Goal: Information Seeking & Learning: Learn about a topic

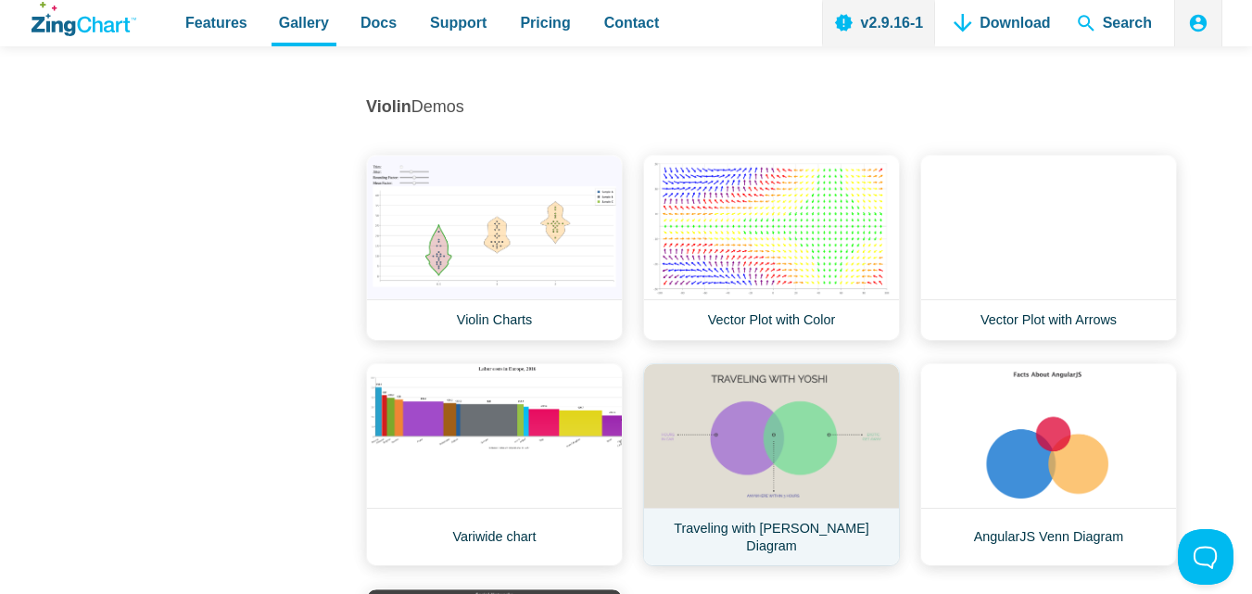
scroll to position [23451, 0]
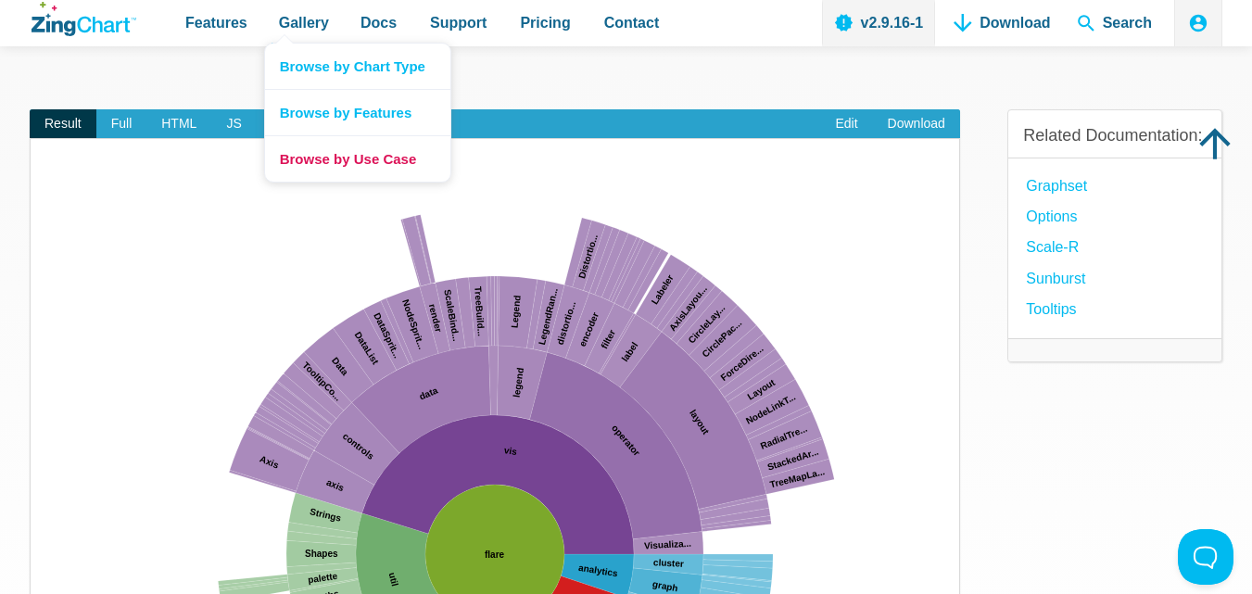
scroll to position [371, 0]
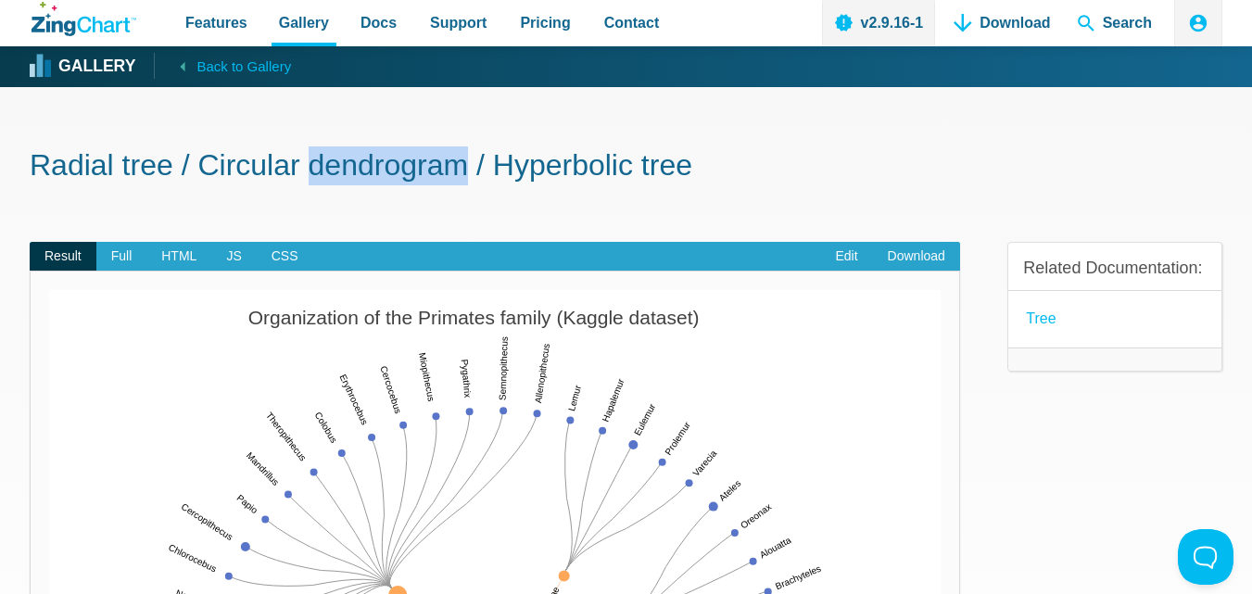
drag, startPoint x: 316, startPoint y: 171, endPoint x: 472, endPoint y: 175, distance: 155.8
click at [483, 174] on h1 "Radial tree / Circular dendrogram / Hyperbolic tree" at bounding box center [626, 167] width 1193 height 42
copy h1 "dendrogram"
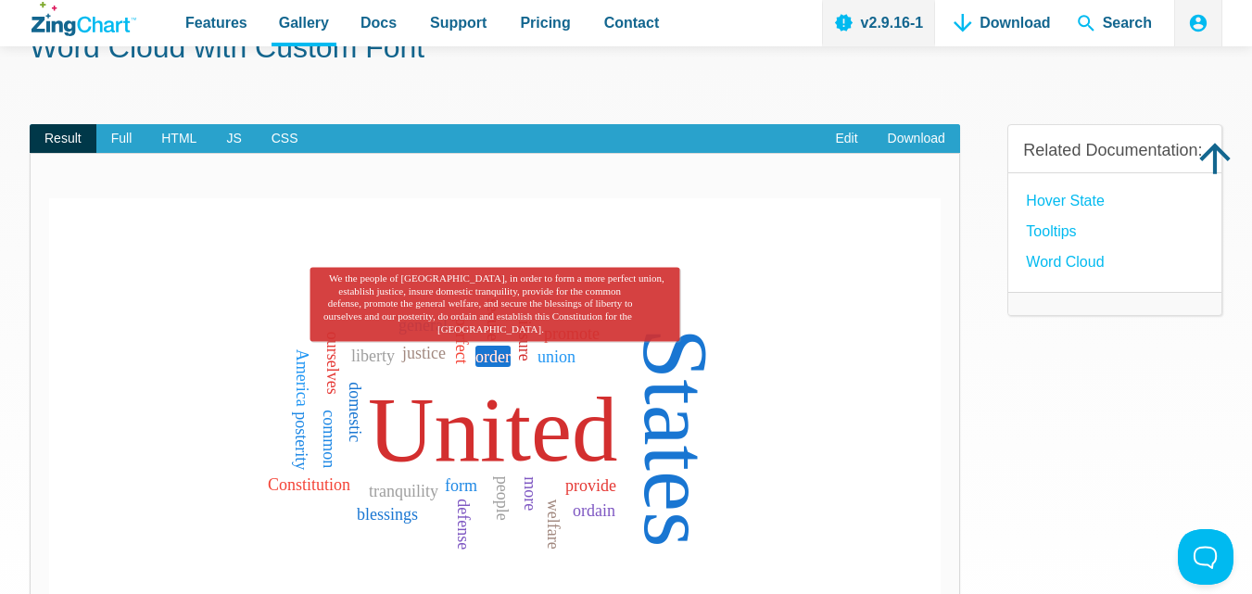
scroll to position [185, 0]
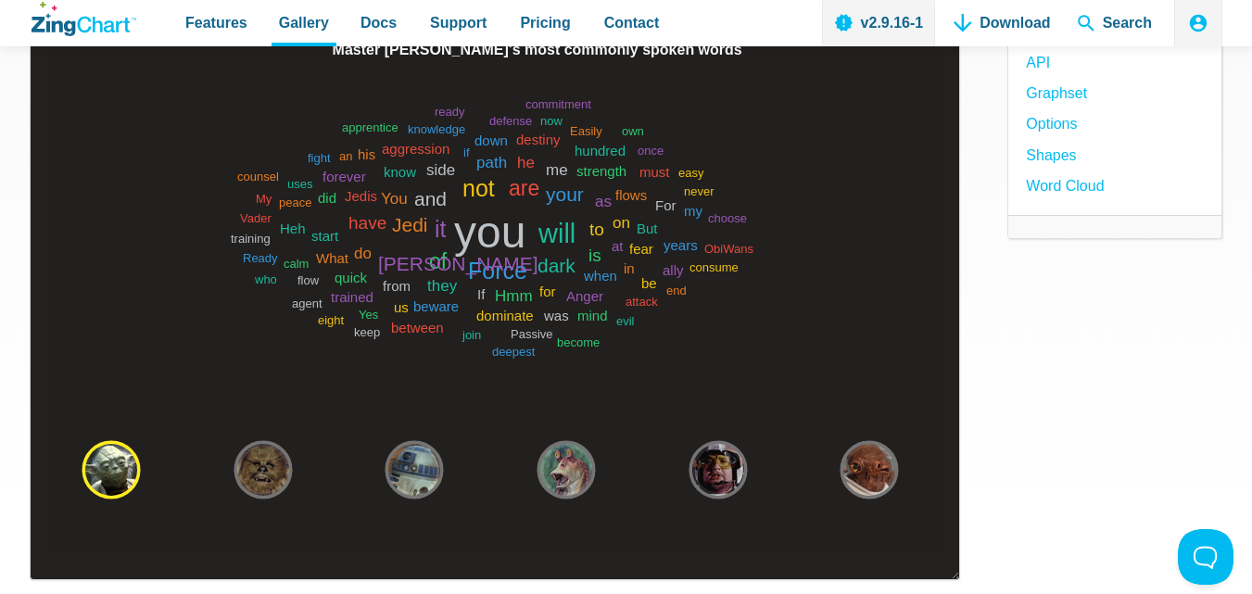
scroll to position [278, 0]
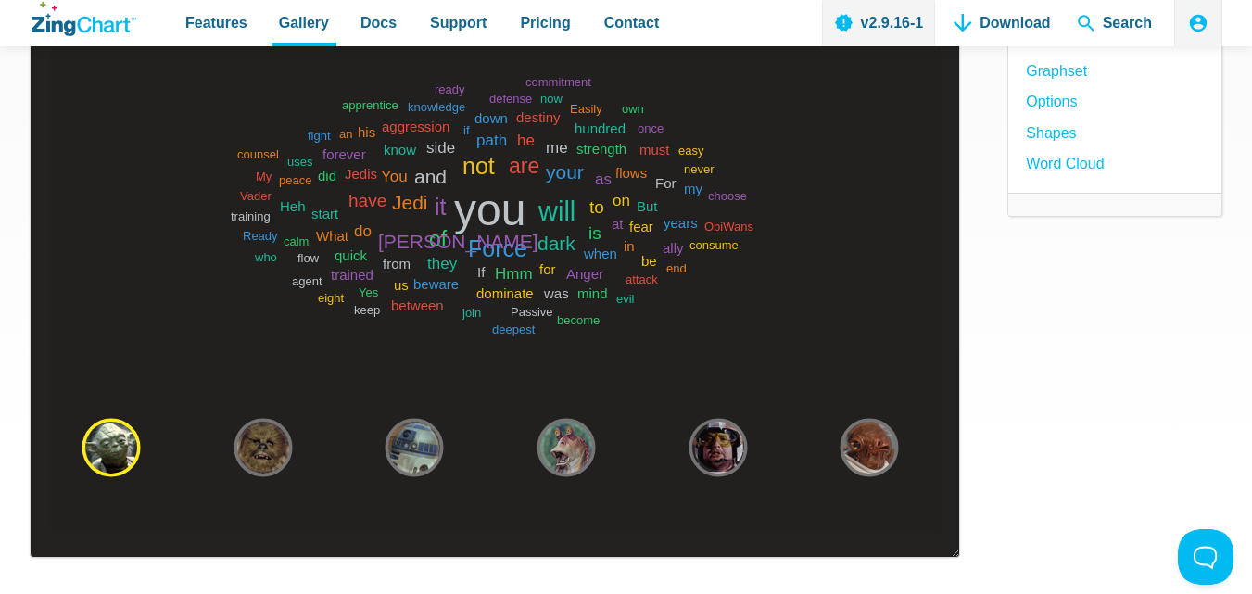
click at [49, 531] on area "App Content" at bounding box center [49, 531] width 0 height 0
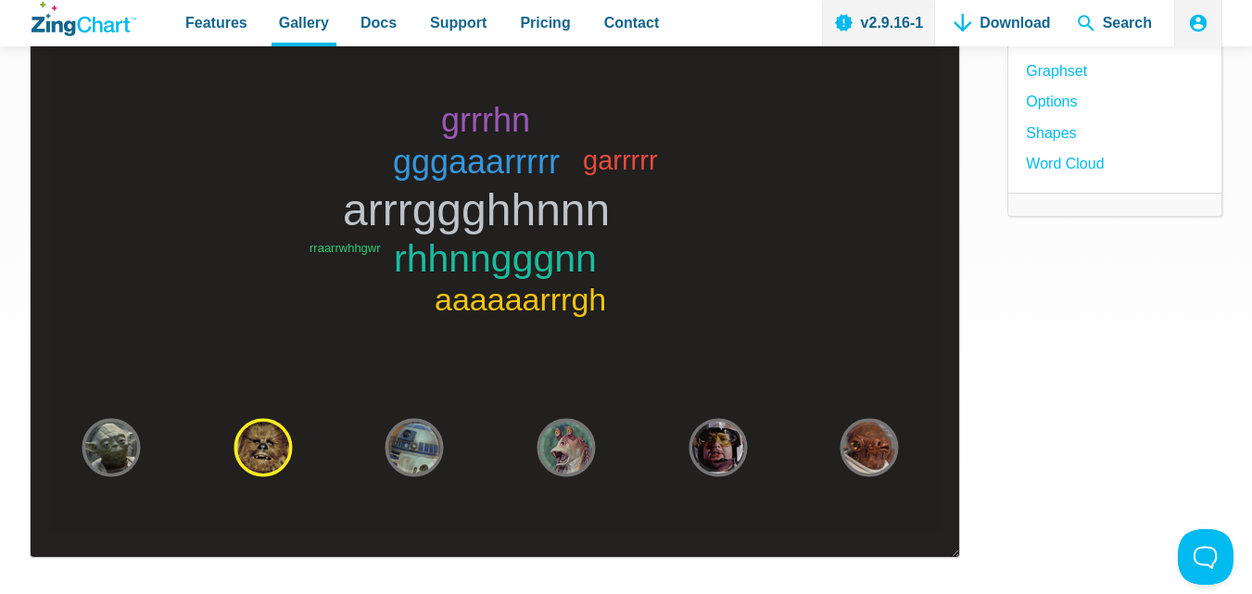
click at [49, 531] on area "App Content" at bounding box center [49, 531] width 0 height 0
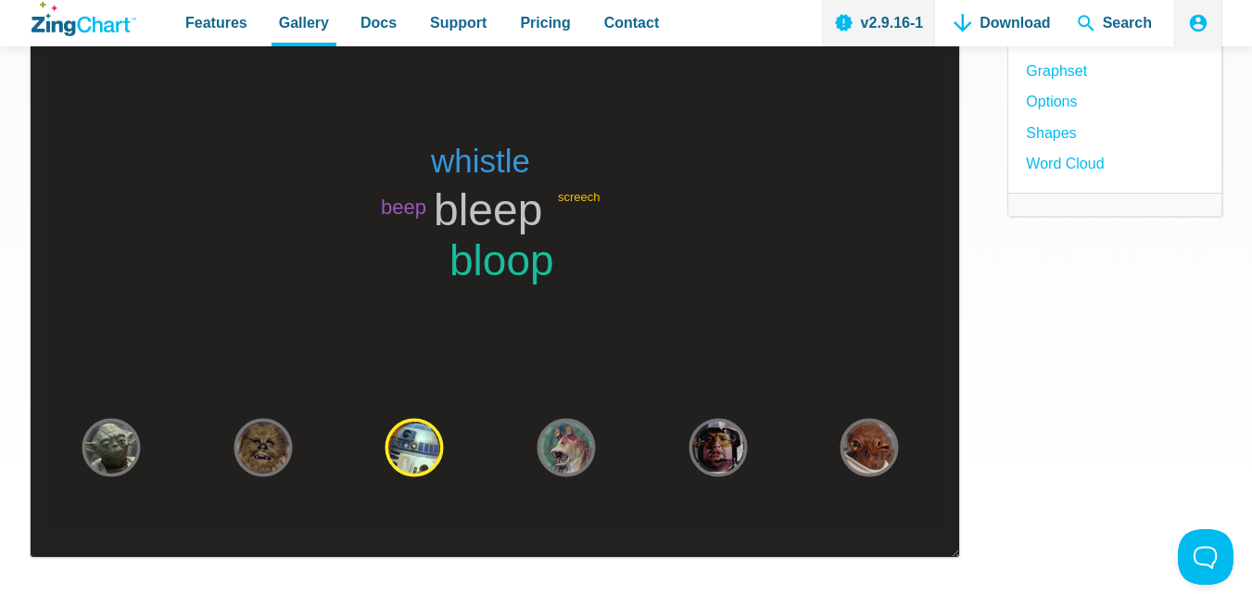
click at [49, 531] on area "App Content" at bounding box center [49, 531] width 0 height 0
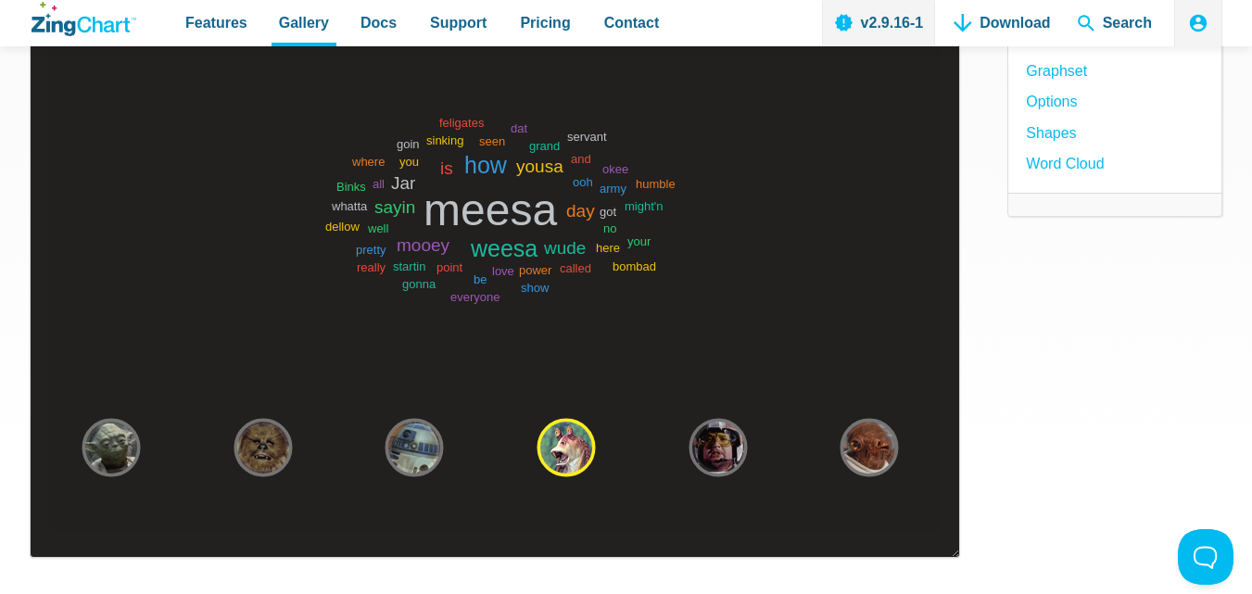
click at [49, 531] on area "App Content" at bounding box center [49, 531] width 0 height 0
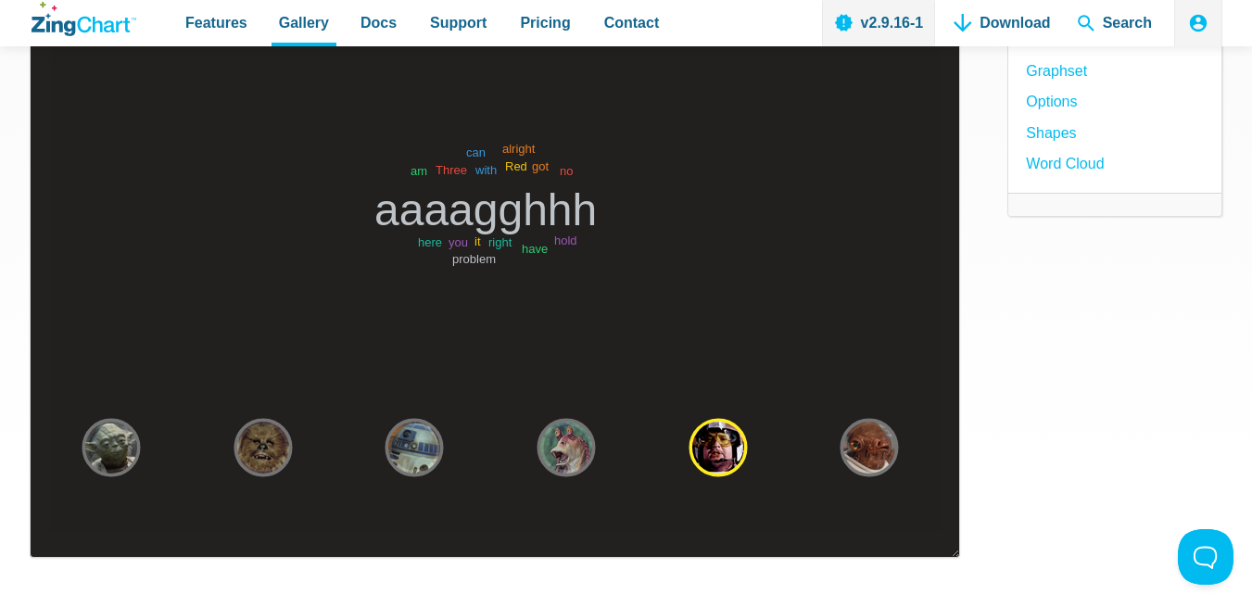
click at [49, 531] on area "App Content" at bounding box center [49, 531] width 0 height 0
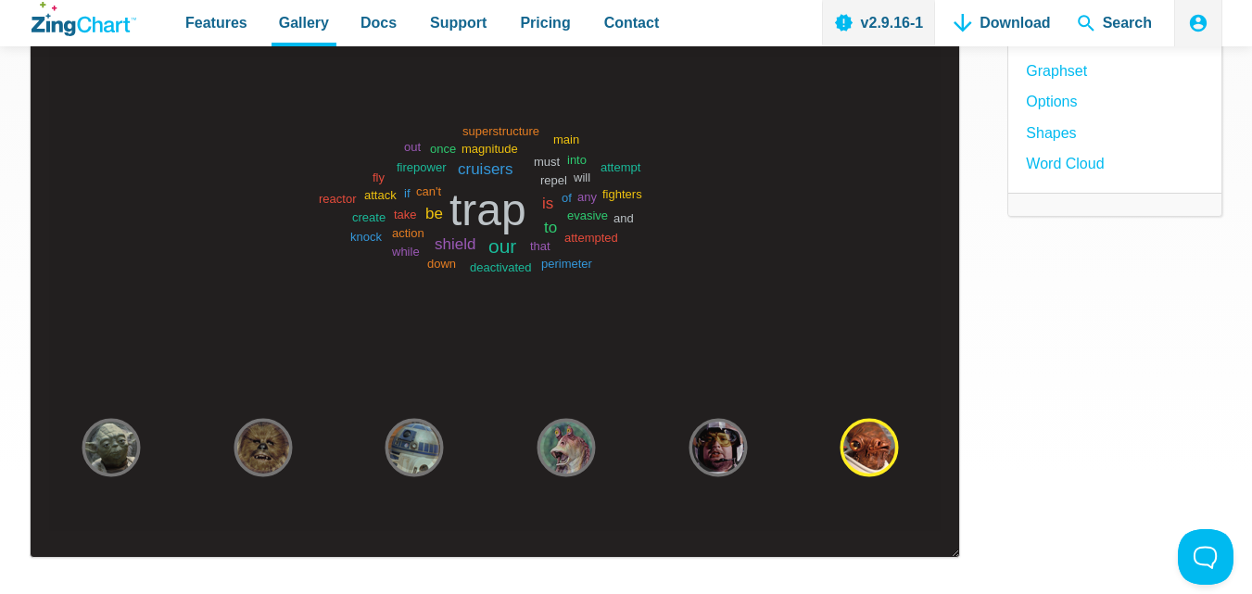
click at [49, 531] on area "trap" at bounding box center [49, 531] width 0 height 0
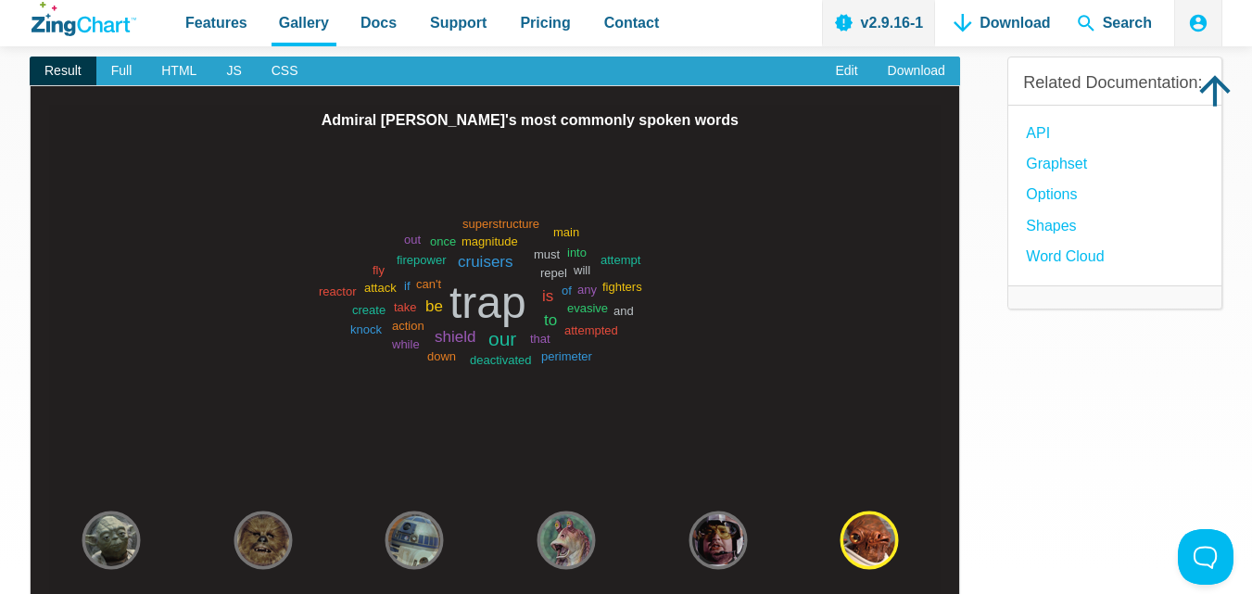
scroll to position [93, 0]
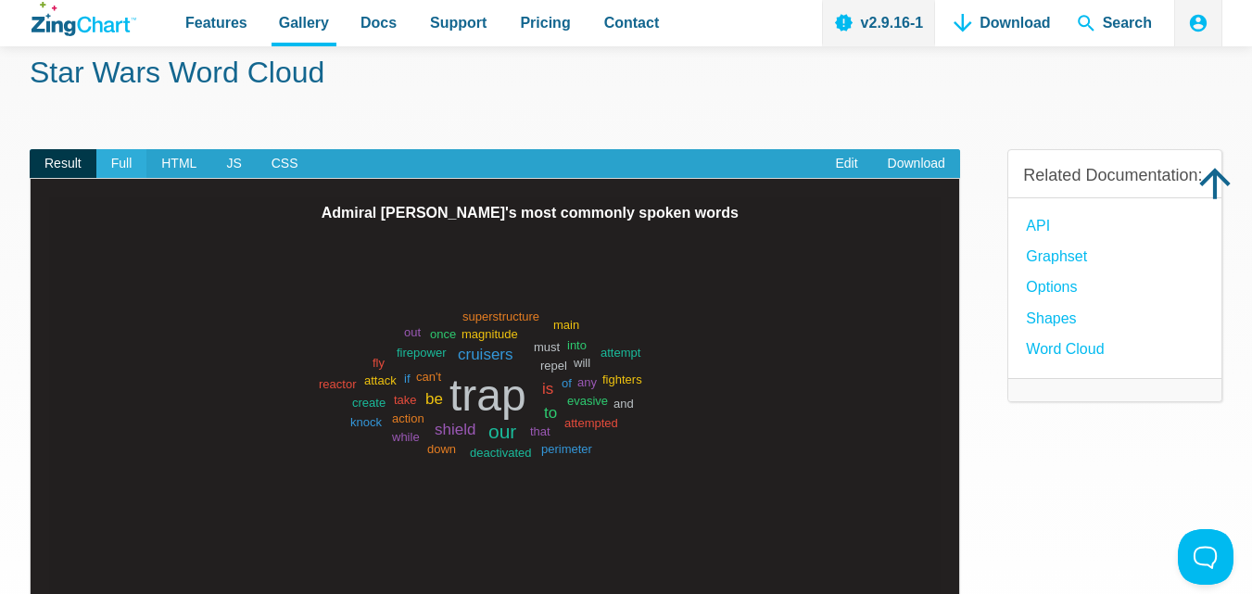
click at [127, 159] on span "Full" at bounding box center [121, 164] width 51 height 30
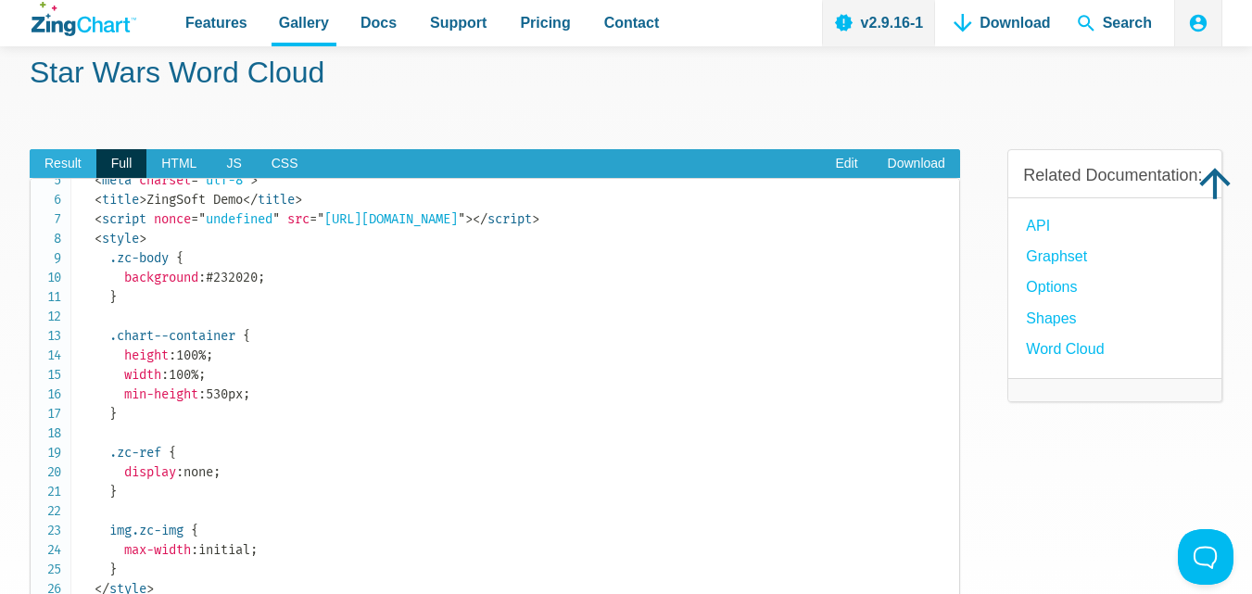
click at [55, 171] on span "Result" at bounding box center [63, 164] width 67 height 30
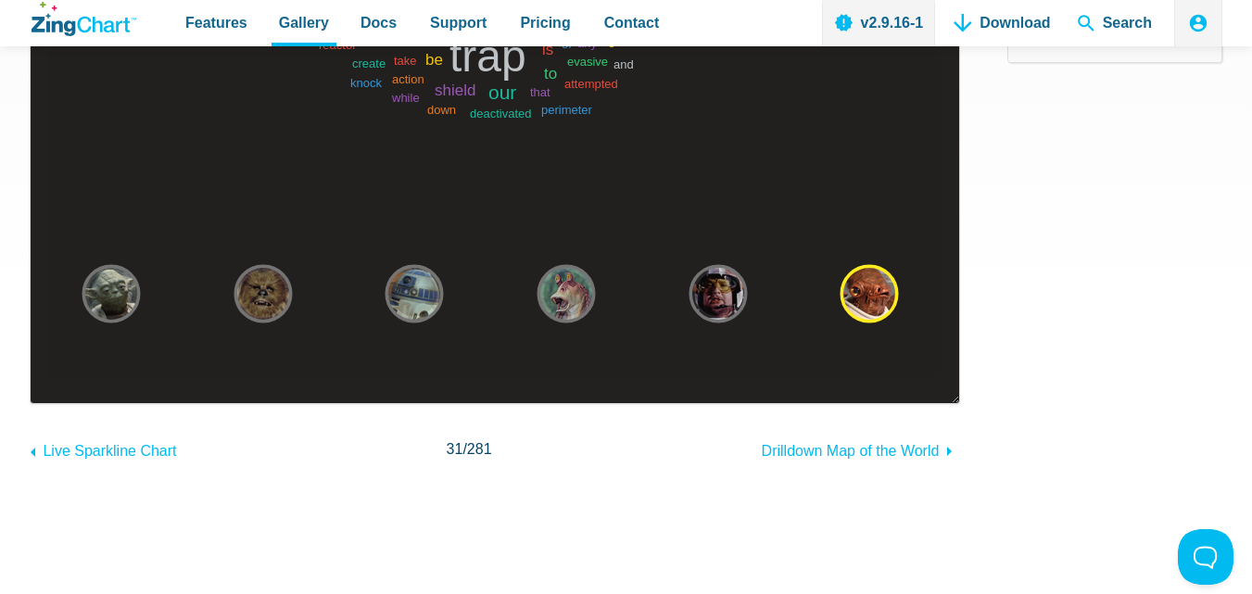
scroll to position [463, 0]
